Goal: Find specific page/section: Find specific page/section

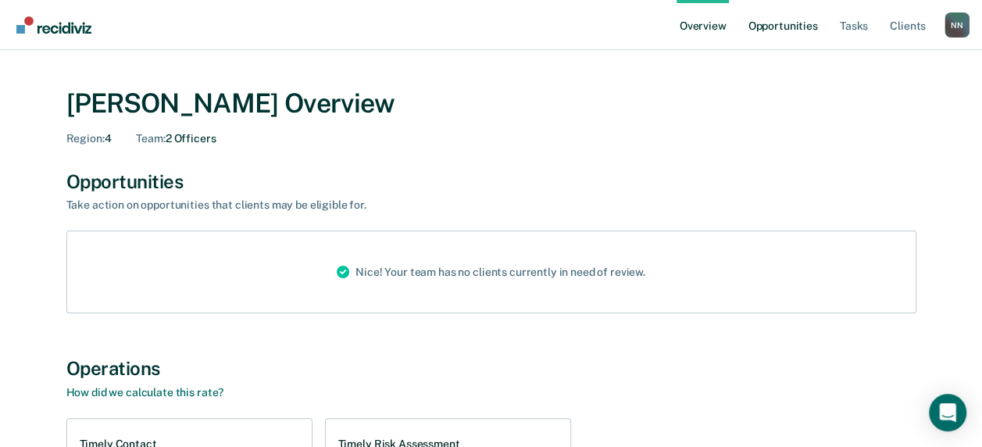
click at [800, 28] on link "Opportunities" at bounding box center [782, 25] width 76 height 50
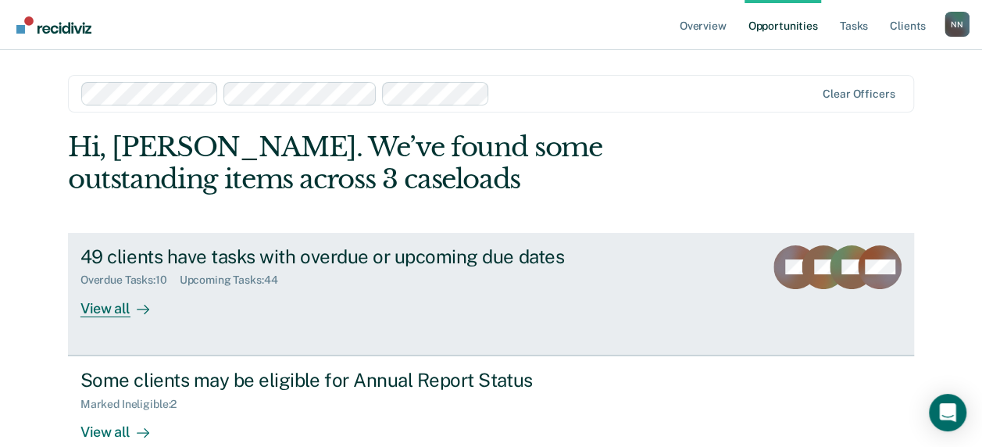
scroll to position [31, 0]
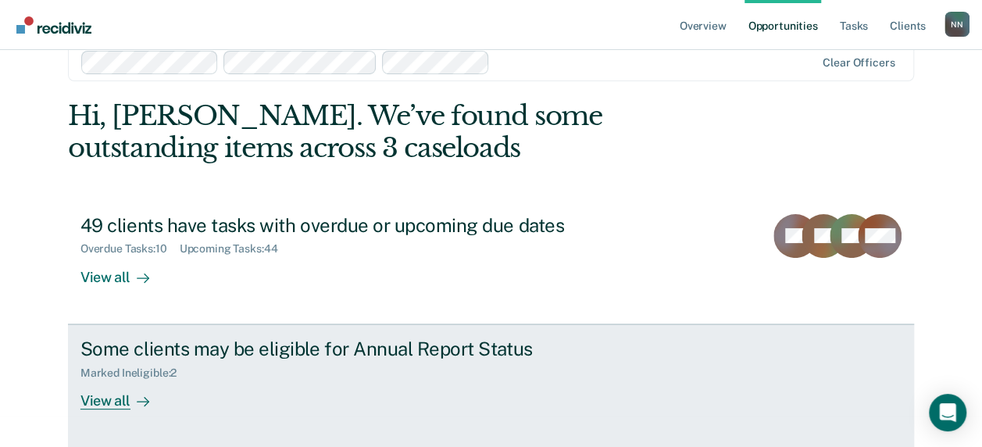
click at [112, 401] on div "View all" at bounding box center [123, 394] width 87 height 30
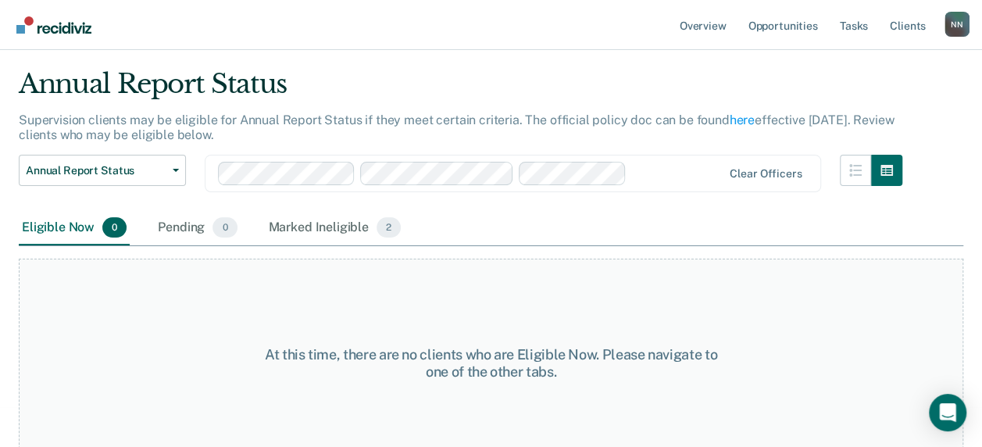
scroll to position [59, 0]
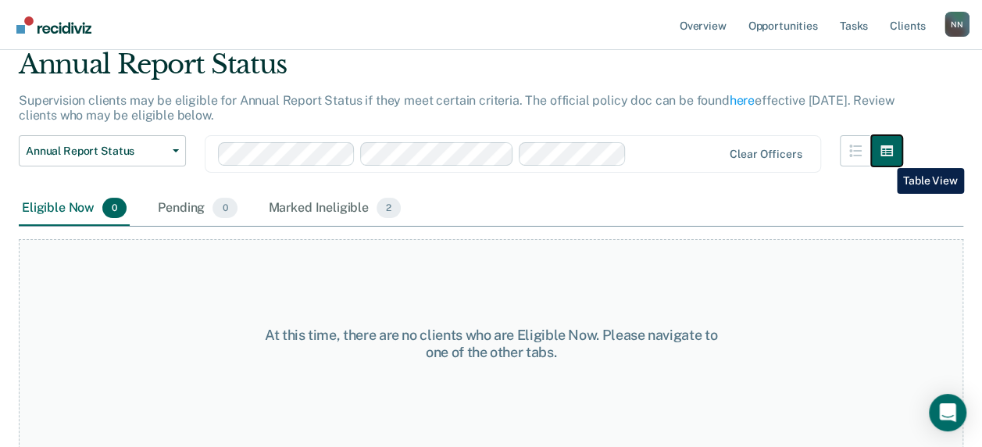
click at [885, 156] on button "button" at bounding box center [886, 150] width 31 height 31
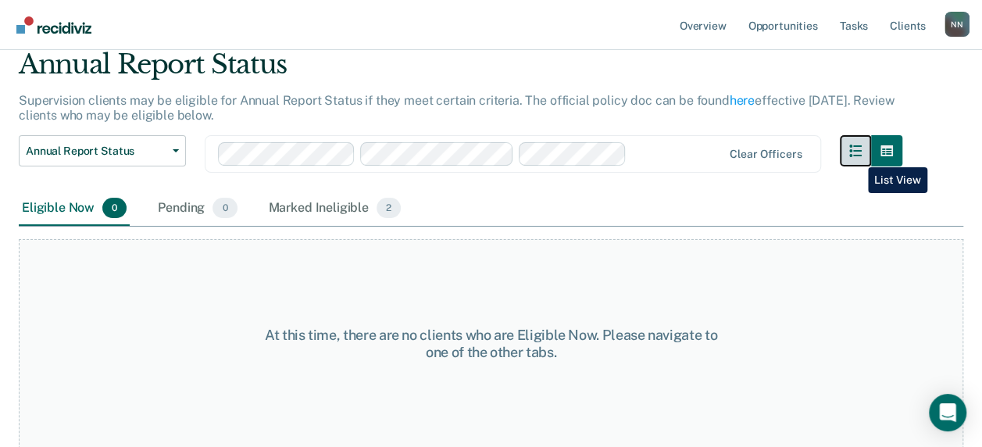
click at [856, 155] on button "button" at bounding box center [854, 150] width 31 height 31
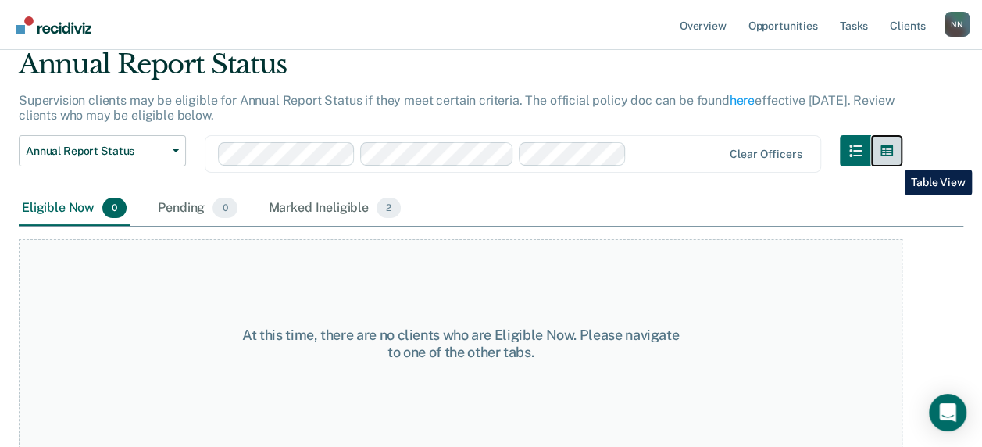
click at [892, 158] on button "button" at bounding box center [886, 150] width 31 height 31
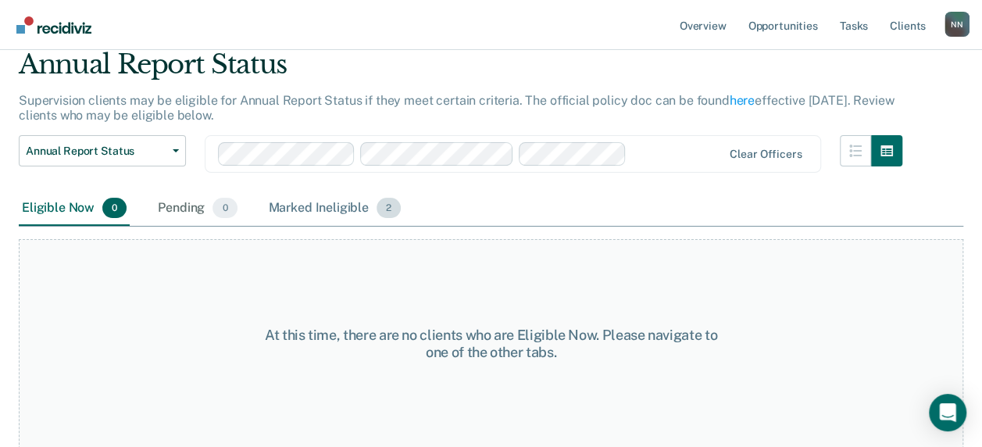
click at [303, 201] on div "Marked Ineligible 2" at bounding box center [334, 208] width 139 height 34
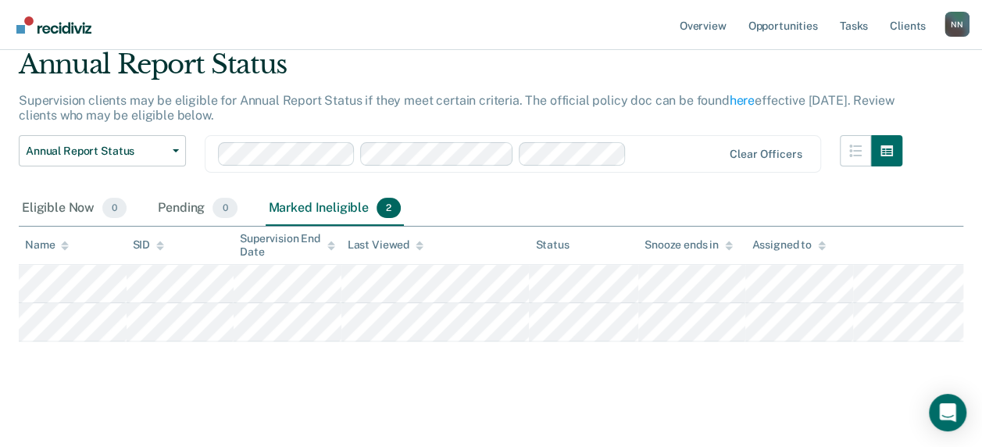
scroll to position [60, 0]
click at [38, 209] on div "Eligible Now 0" at bounding box center [74, 208] width 111 height 34
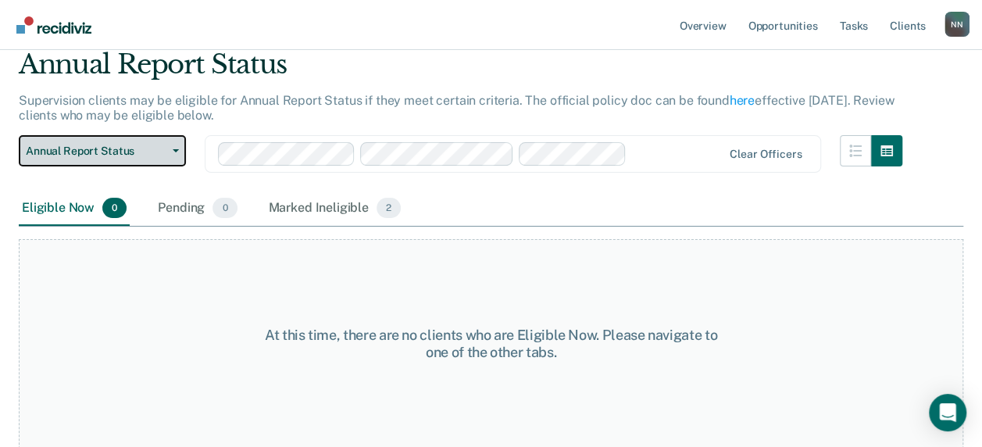
click at [172, 156] on button "Annual Report Status" at bounding box center [102, 150] width 167 height 31
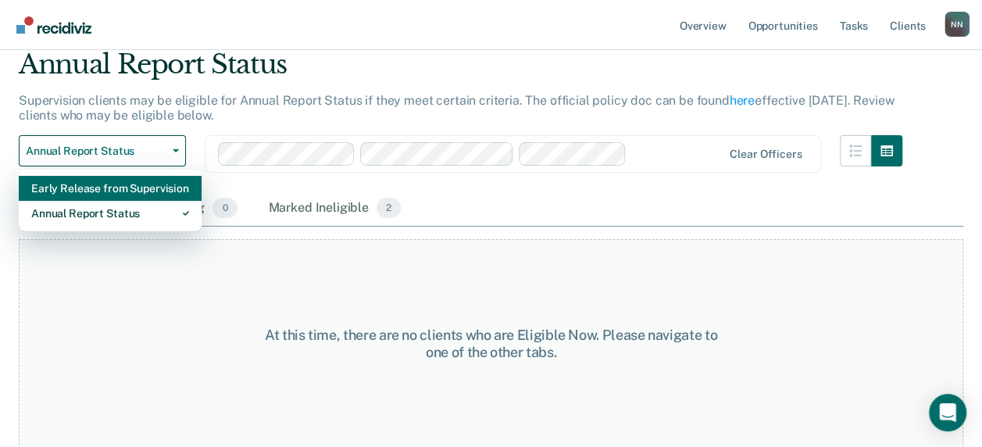
click at [125, 194] on div "Early Release from Supervision" at bounding box center [110, 188] width 158 height 25
